Goal: Find specific page/section: Find specific page/section

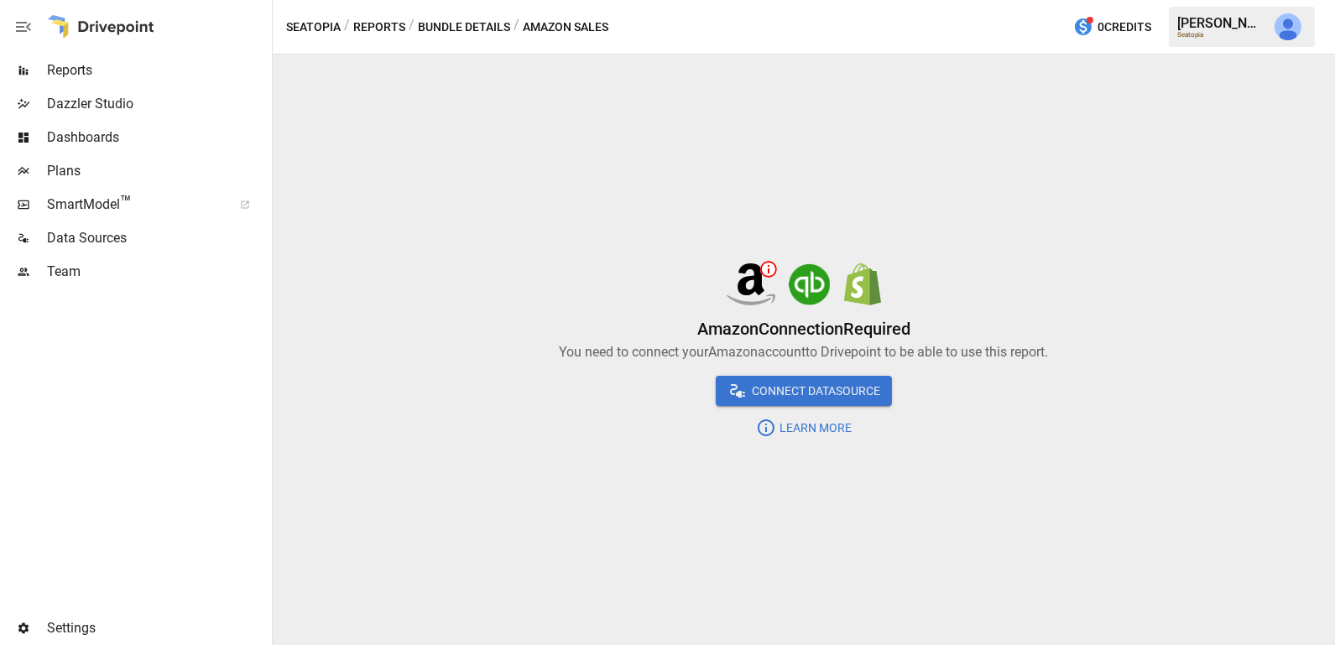
click at [145, 80] on span "Reports" at bounding box center [158, 70] width 222 height 20
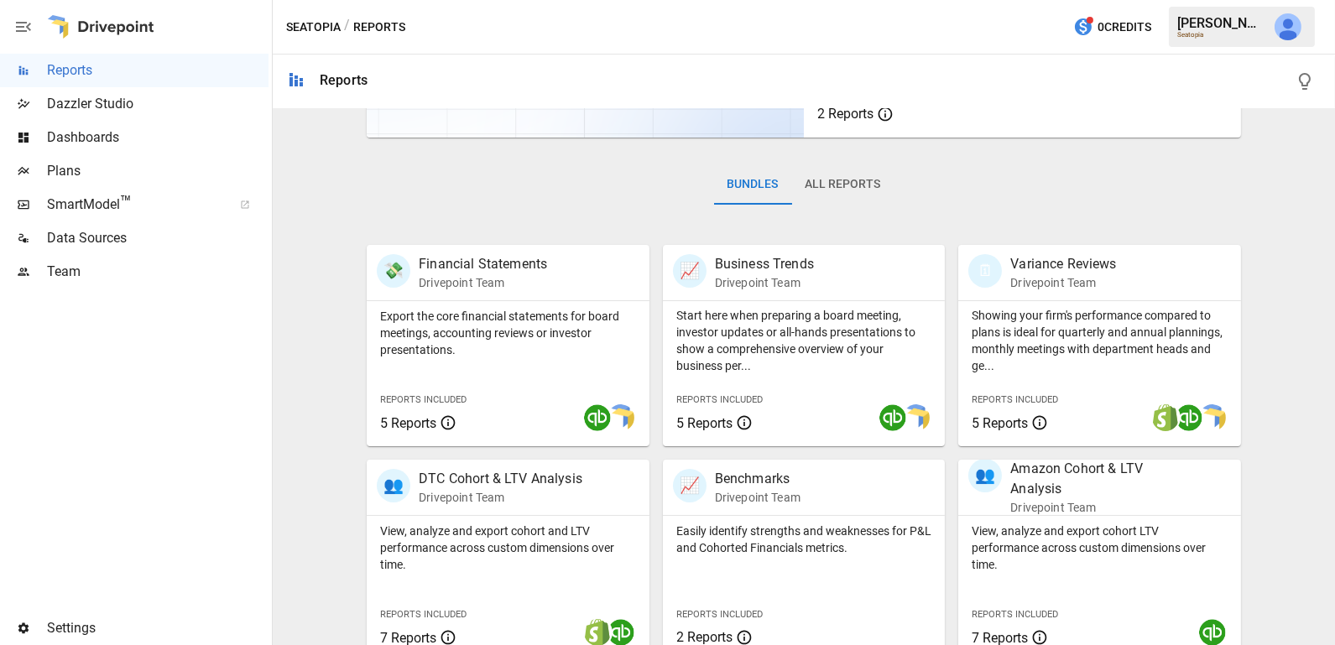
scroll to position [243, 0]
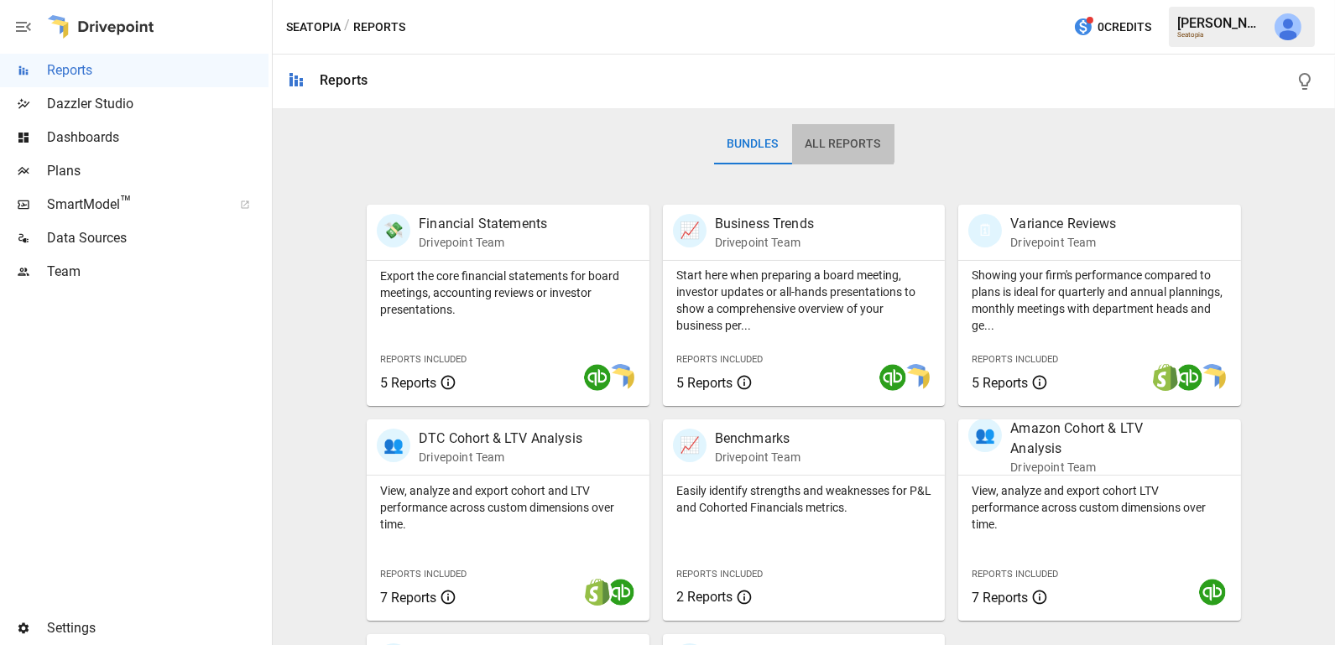
click at [831, 141] on button "All Reports" at bounding box center [843, 144] width 102 height 40
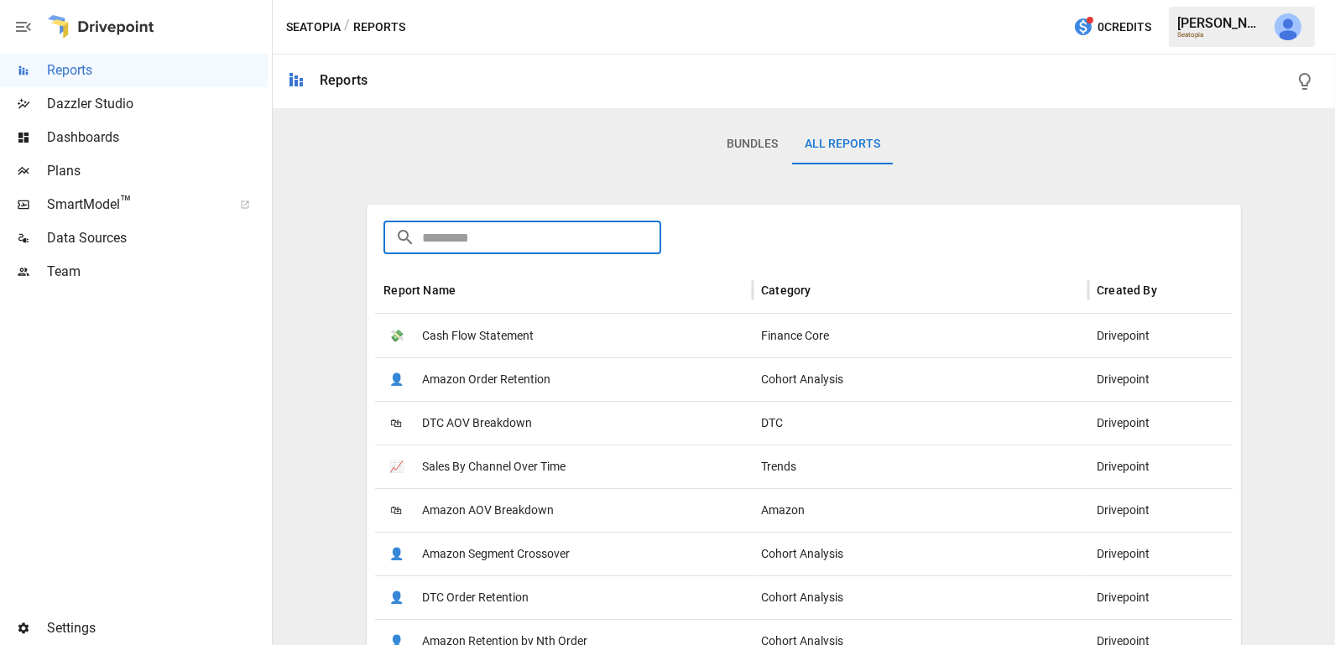
click at [546, 238] on input "text" at bounding box center [541, 238] width 239 height 34
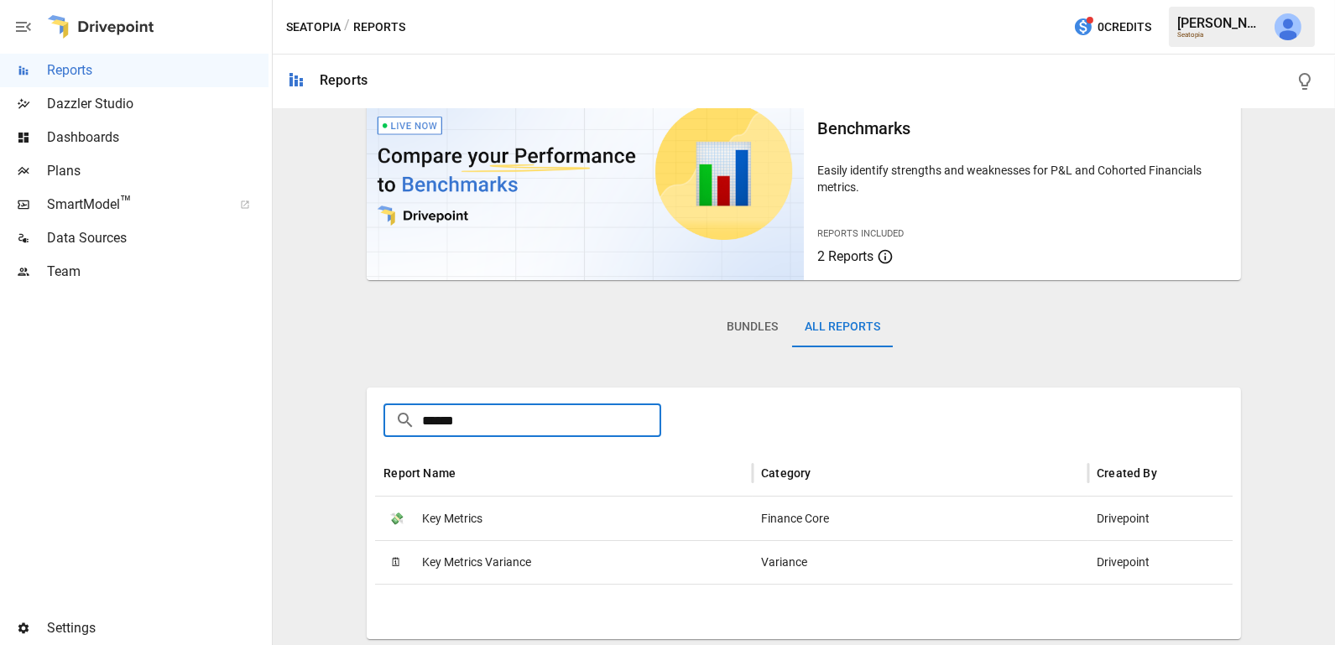
type input "******"
click at [487, 519] on div "💸 Key Metrics" at bounding box center [564, 519] width 378 height 44
